Goal: Information Seeking & Learning: Learn about a topic

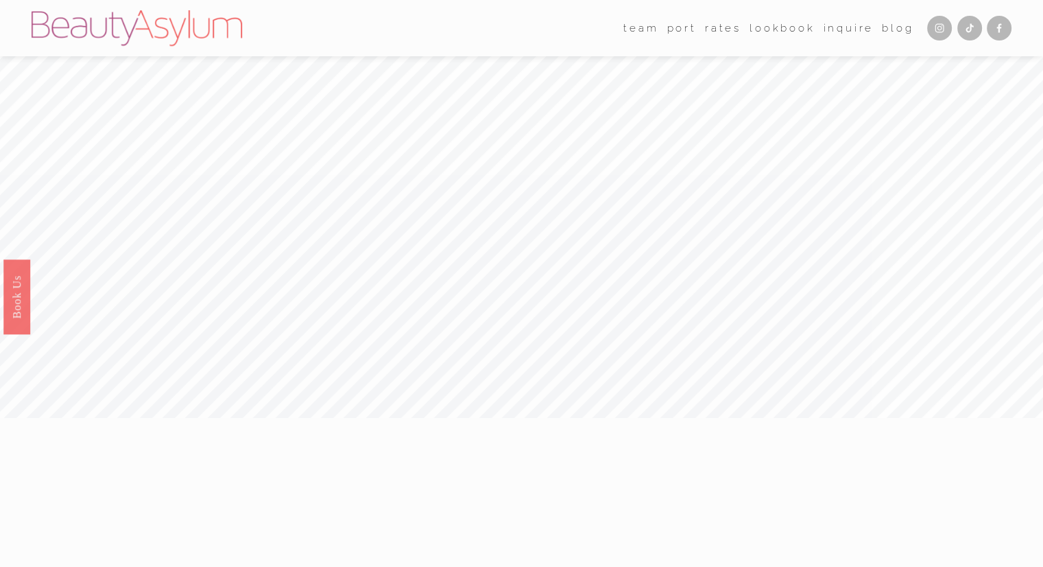
click at [713, 27] on link "Rates" at bounding box center [723, 28] width 36 height 21
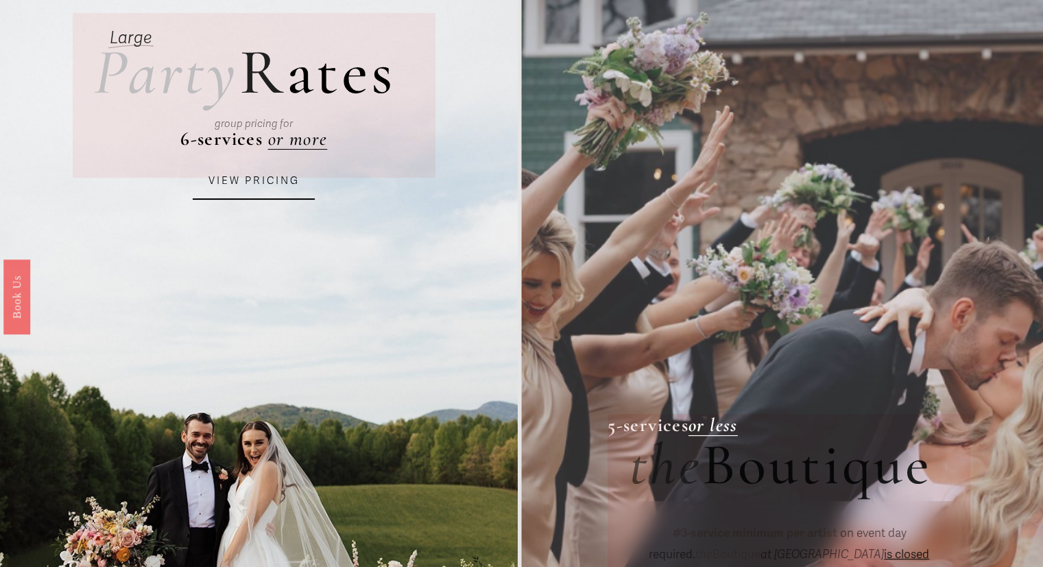
scroll to position [114, 0]
click at [268, 174] on link "VIEW PRICING" at bounding box center [254, 181] width 122 height 37
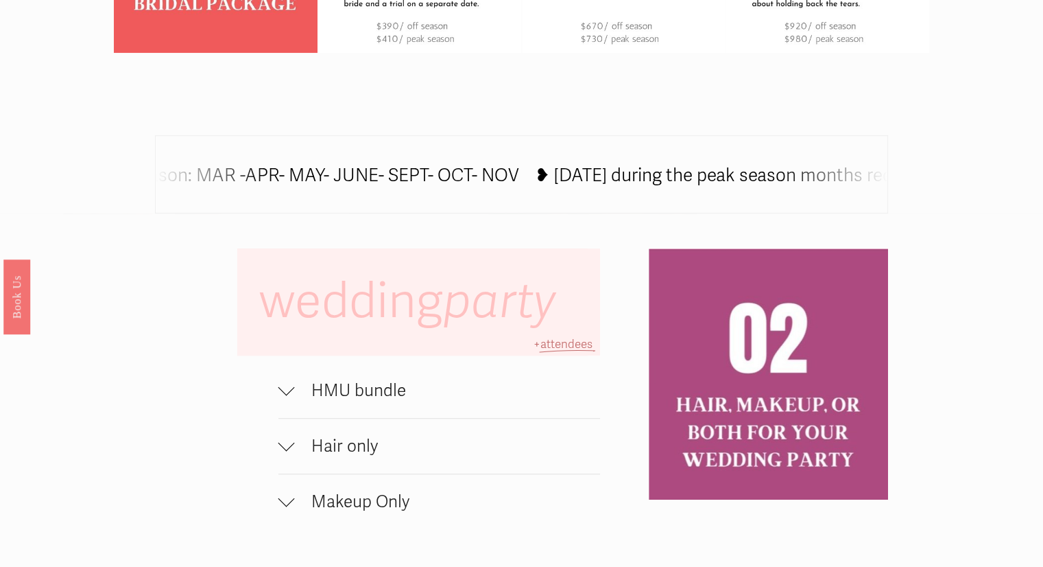
scroll to position [722, 0]
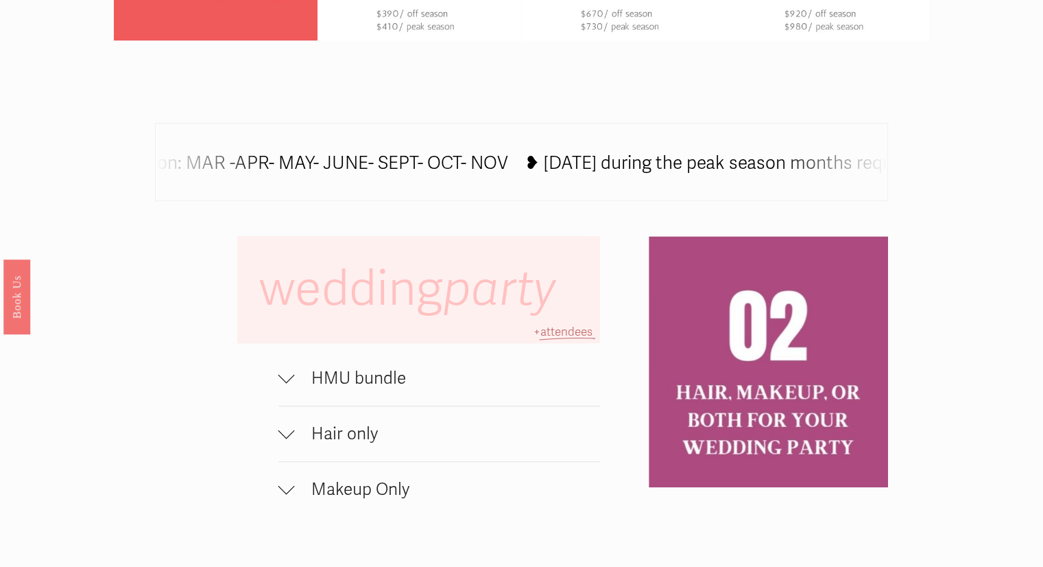
click at [288, 383] on div at bounding box center [286, 374] width 16 height 16
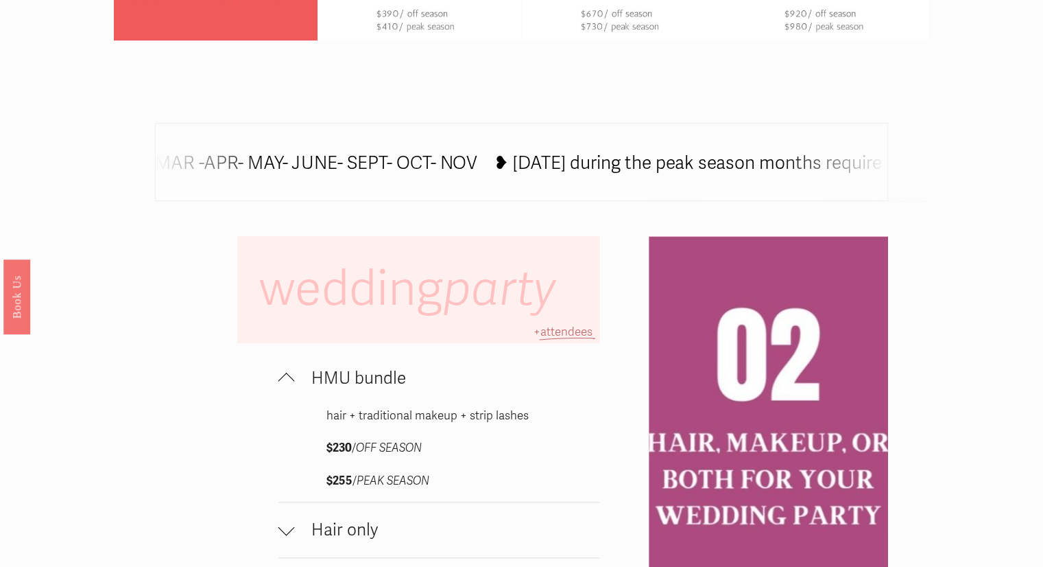
click at [285, 385] on div at bounding box center [286, 380] width 16 height 16
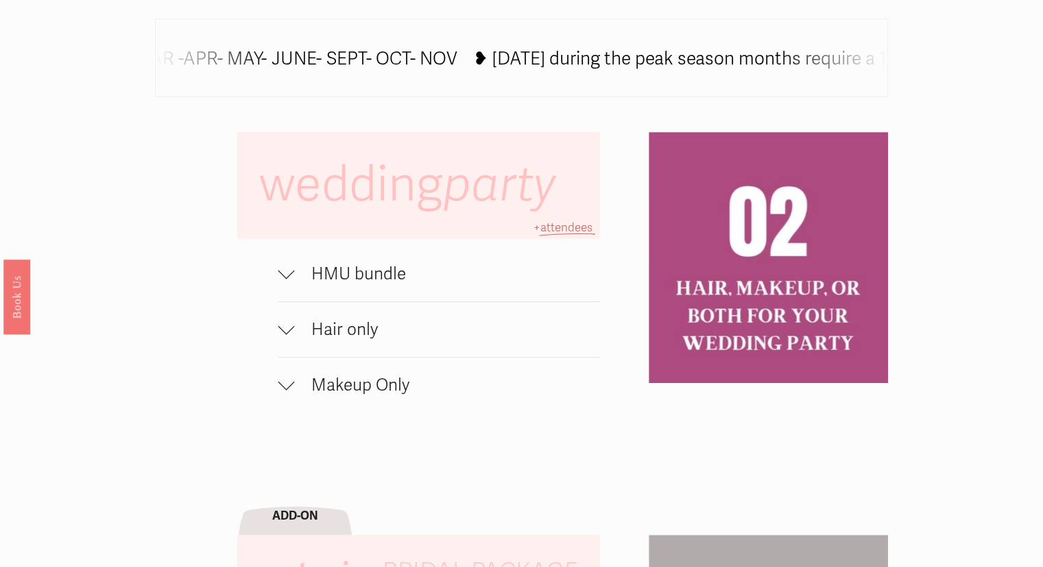
scroll to position [828, 0]
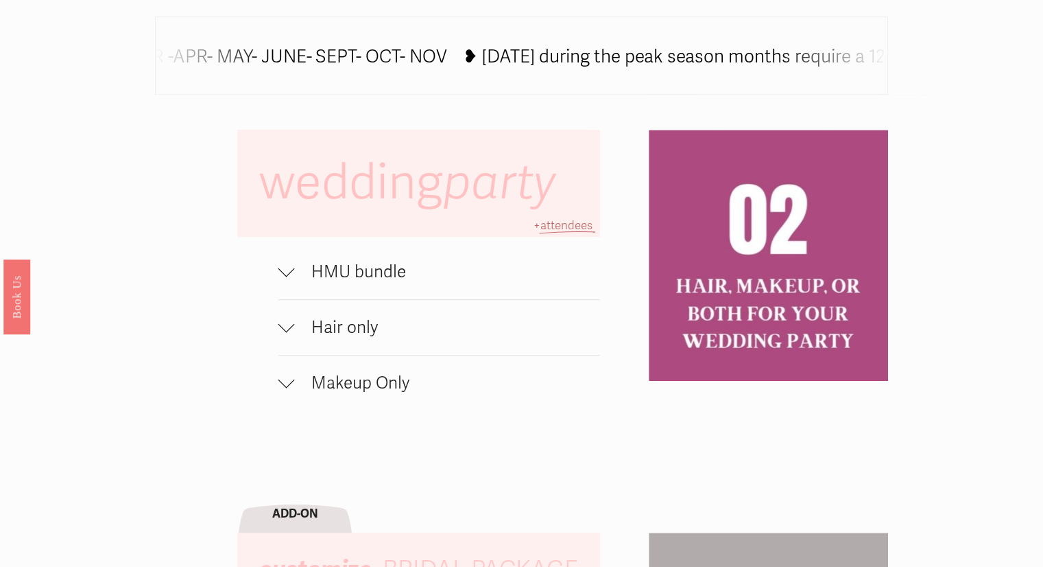
click at [282, 276] on div at bounding box center [286, 268] width 16 height 16
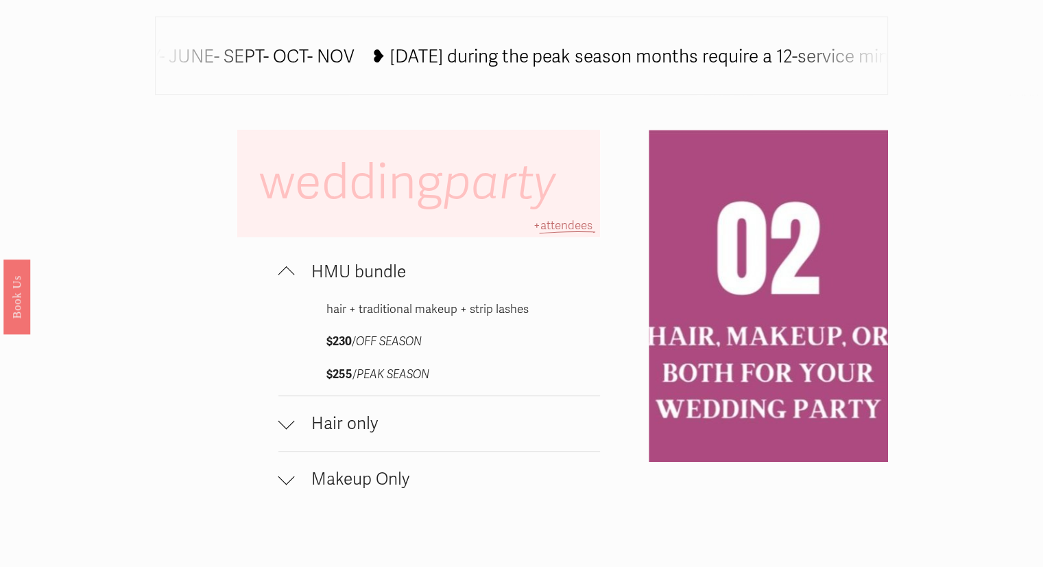
click at [309, 429] on span "Hair only" at bounding box center [447, 423] width 305 height 21
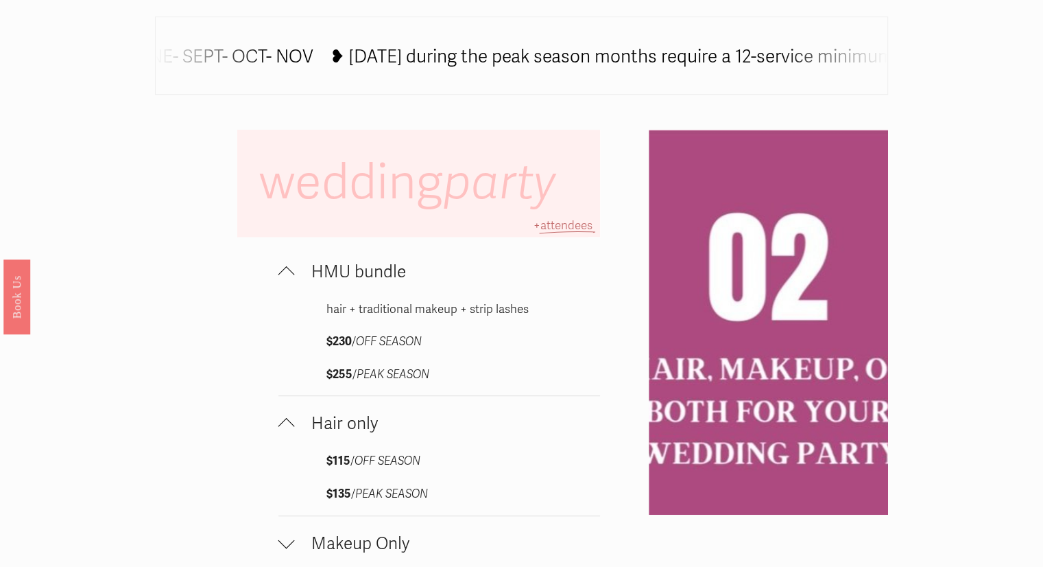
scroll to position [982, 0]
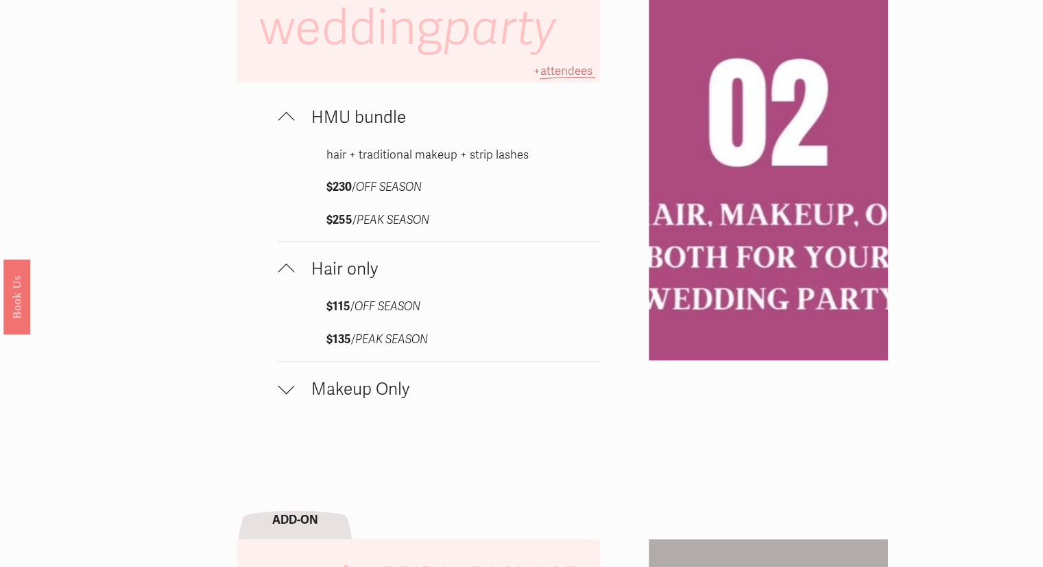
click at [301, 399] on span "Makeup Only" at bounding box center [447, 389] width 305 height 21
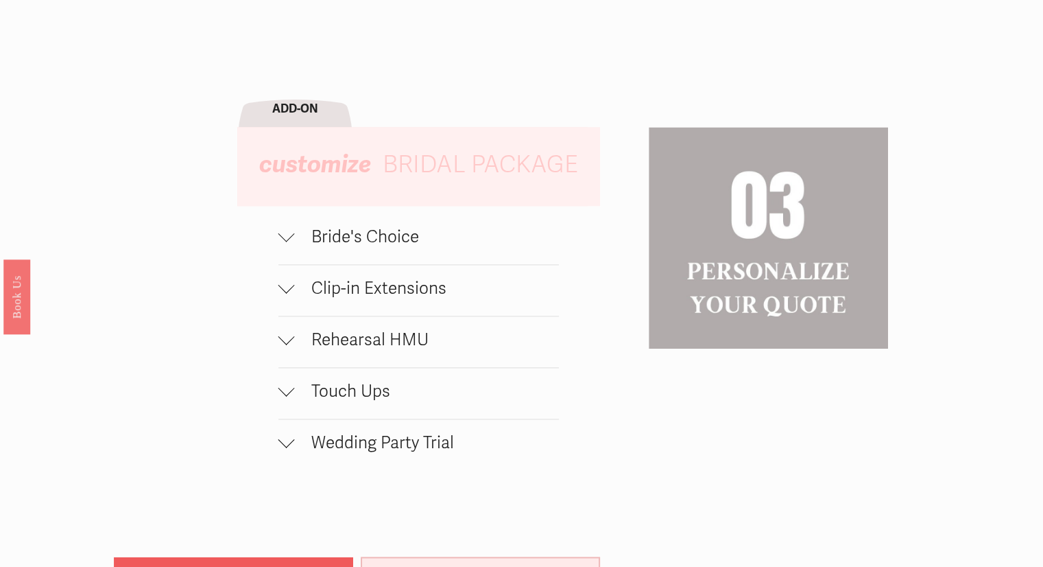
scroll to position [1489, 0]
click at [274, 299] on div "wedding party HMU bundle hair + traditional makeup + strip lashes $230 / OFF SE…" at bounding box center [521, 180] width 1043 height 1425
click at [287, 341] on div at bounding box center [286, 337] width 16 height 16
